Goal: Information Seeking & Learning: Learn about a topic

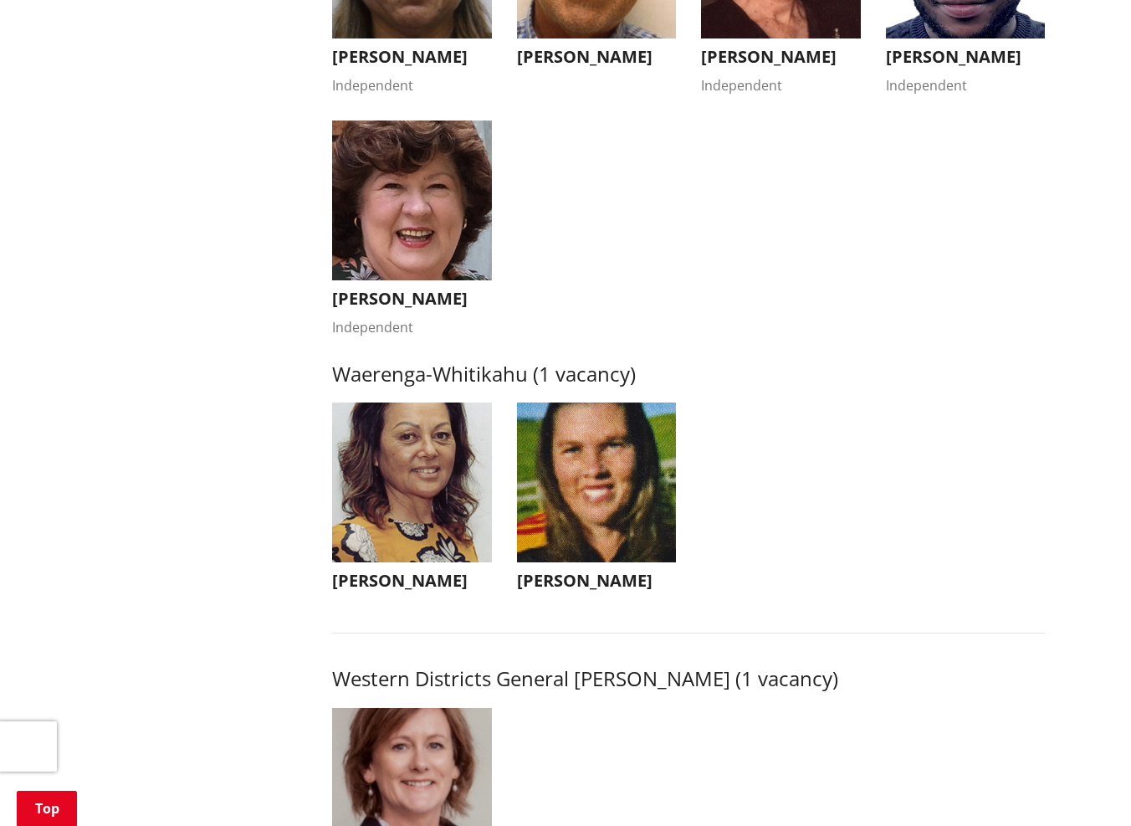
scroll to position [3178, 0]
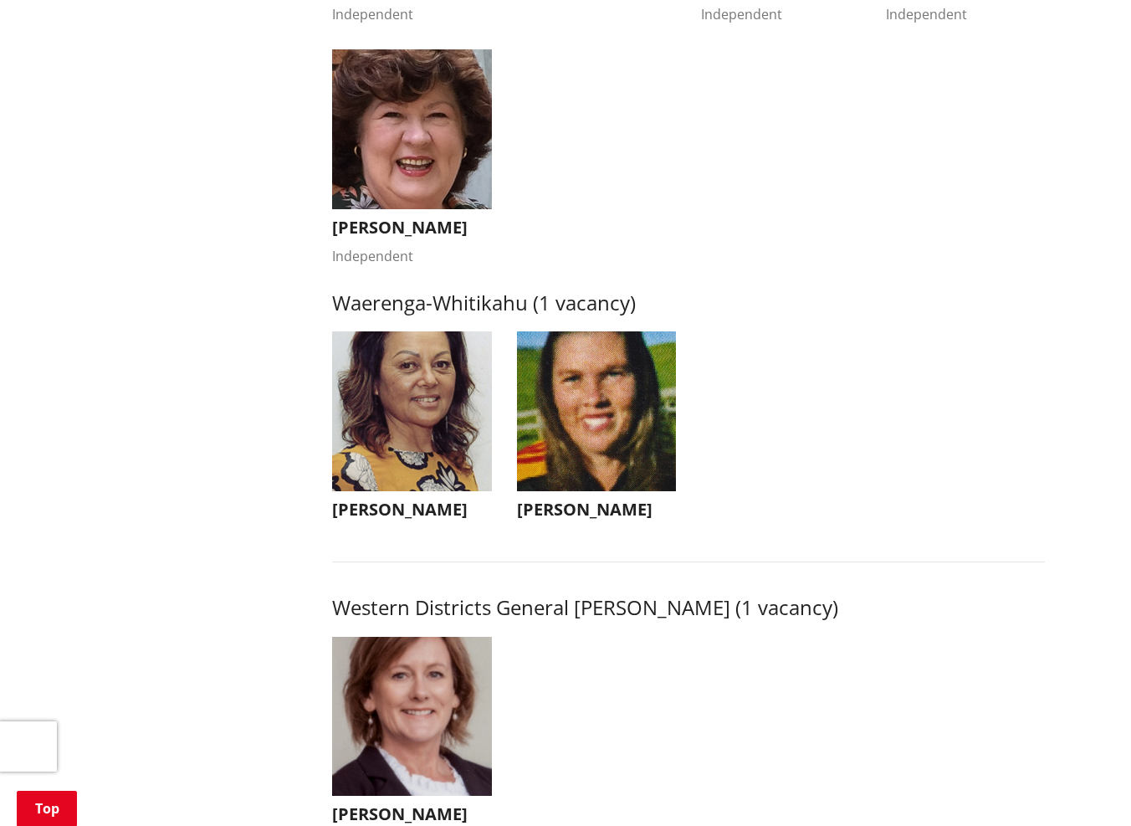
click at [454, 438] on img "button" at bounding box center [412, 411] width 160 height 160
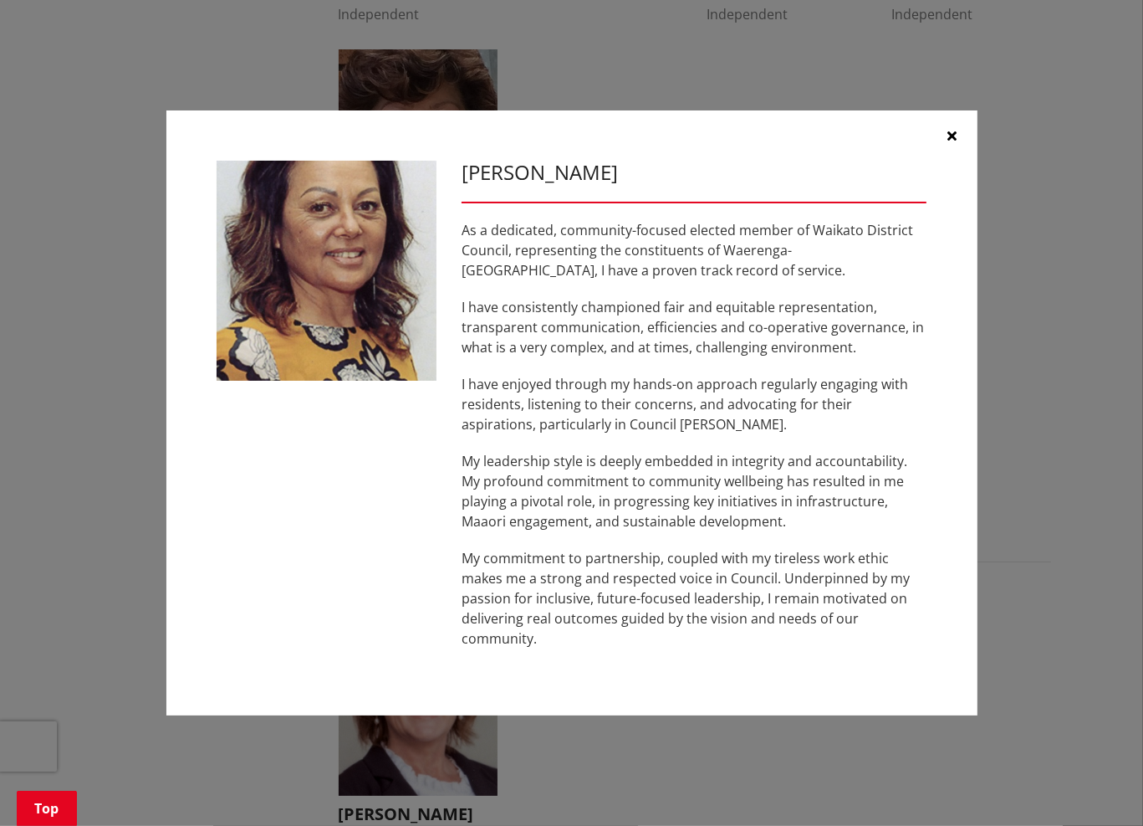
click at [951, 139] on icon "button" at bounding box center [952, 135] width 9 height 13
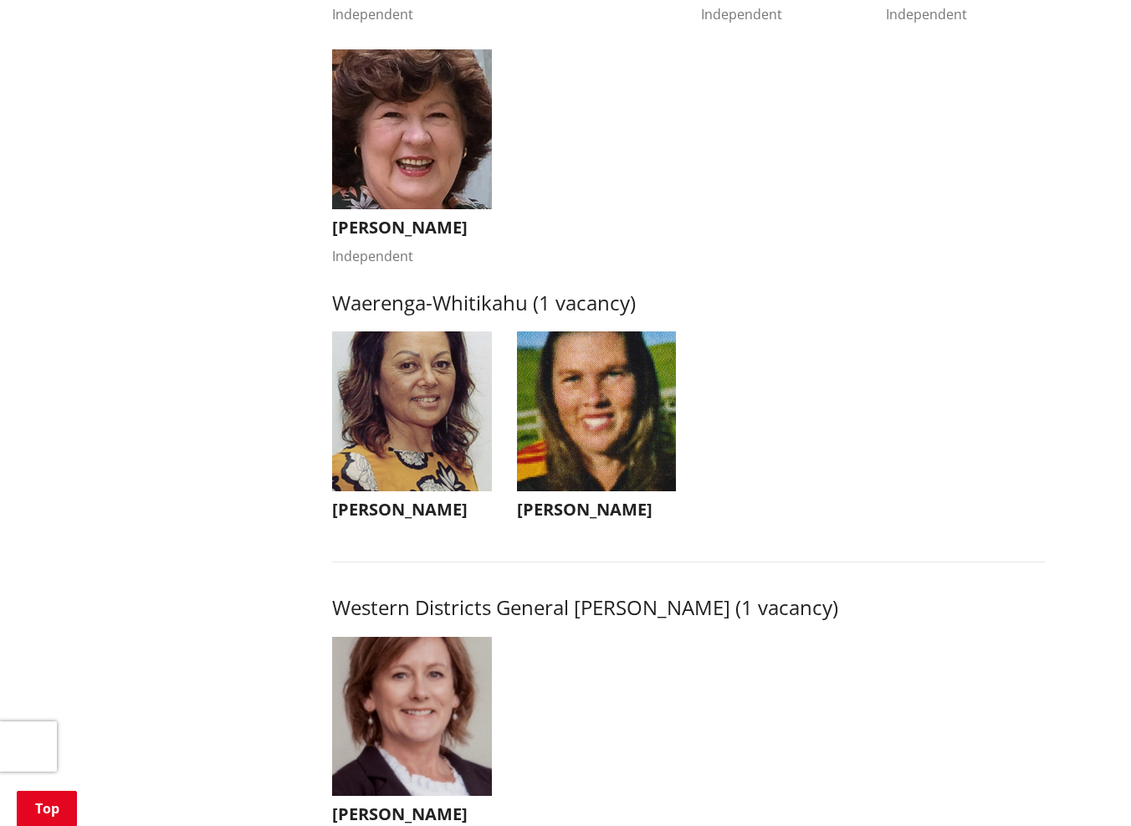
click at [607, 416] on img "button" at bounding box center [597, 411] width 160 height 160
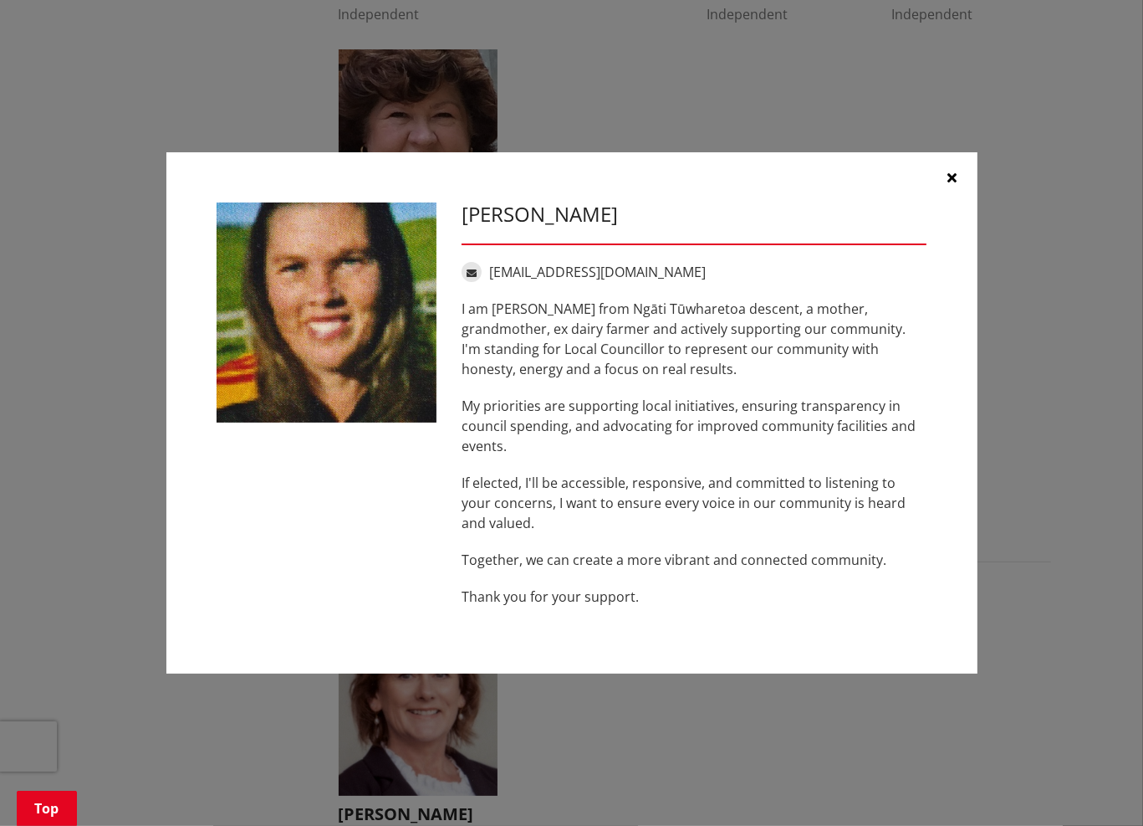
click at [953, 180] on icon "button" at bounding box center [952, 177] width 9 height 13
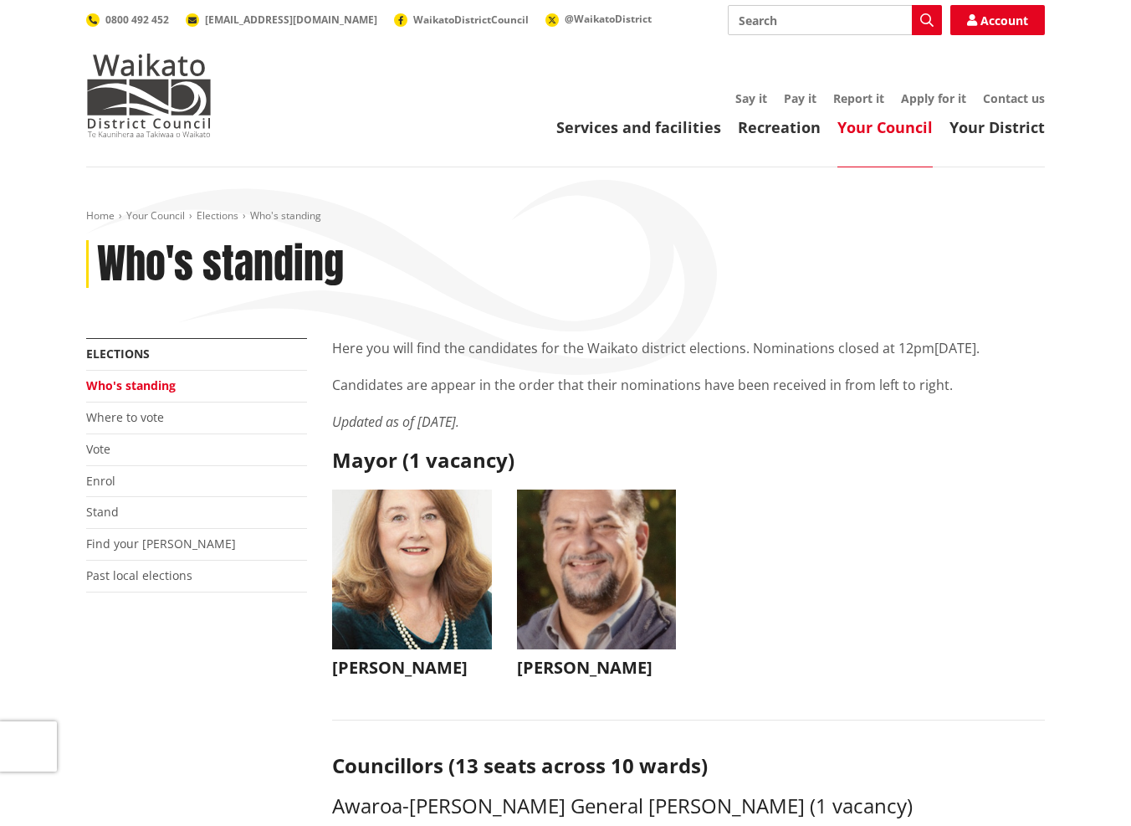
scroll to position [0, 0]
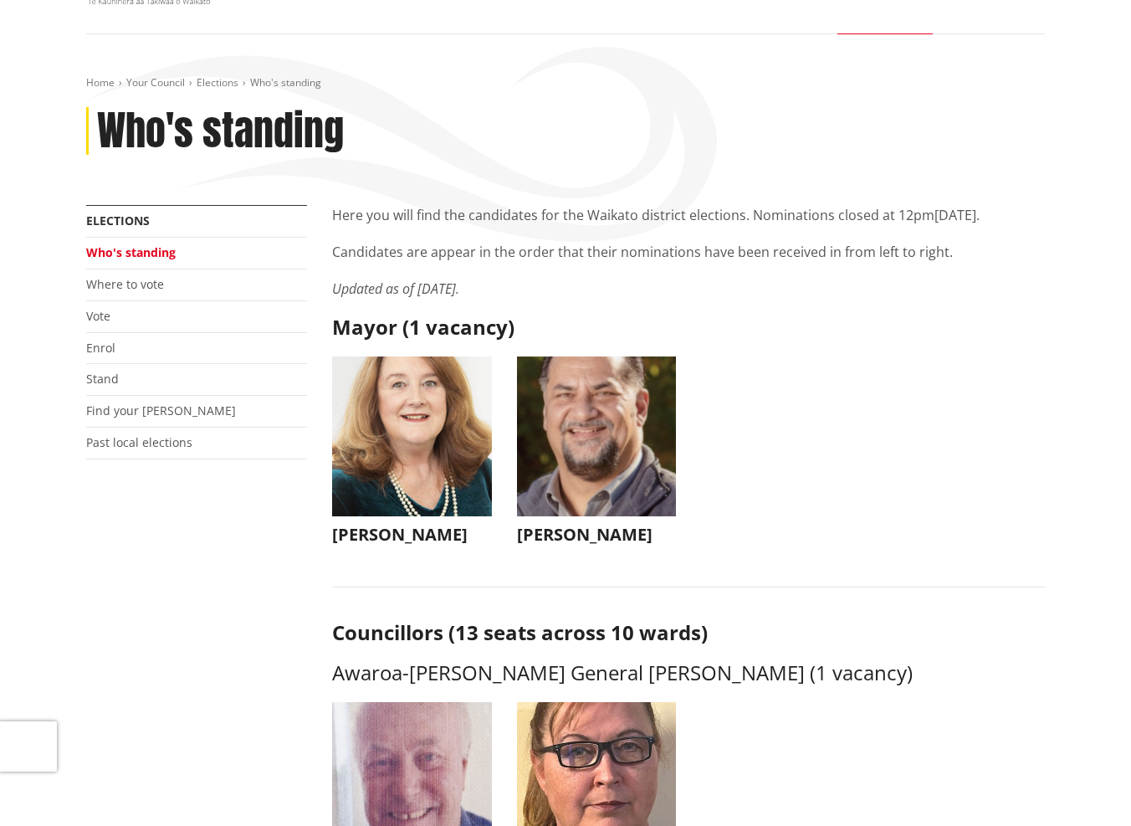
scroll to position [167, 0]
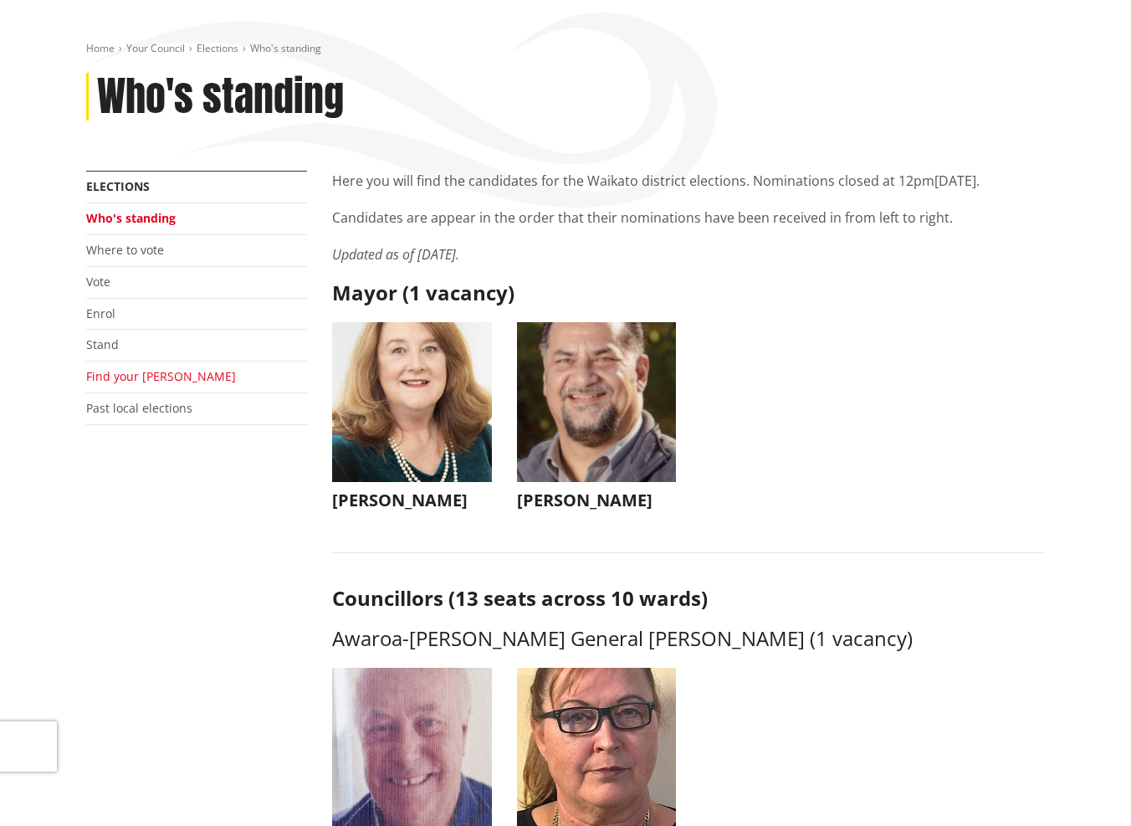
click at [151, 378] on link "Find your [PERSON_NAME]" at bounding box center [161, 376] width 150 height 16
